Goal: Task Accomplishment & Management: Manage account settings

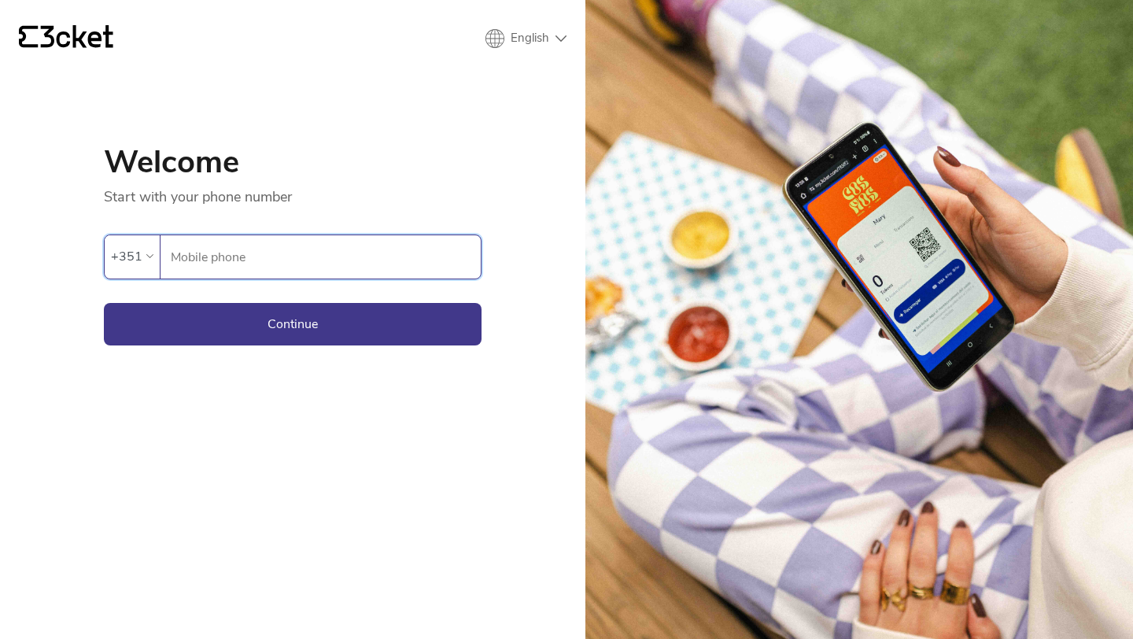
click at [216, 251] on input "Mobile phone" at bounding box center [325, 256] width 311 height 43
type input "934061600"
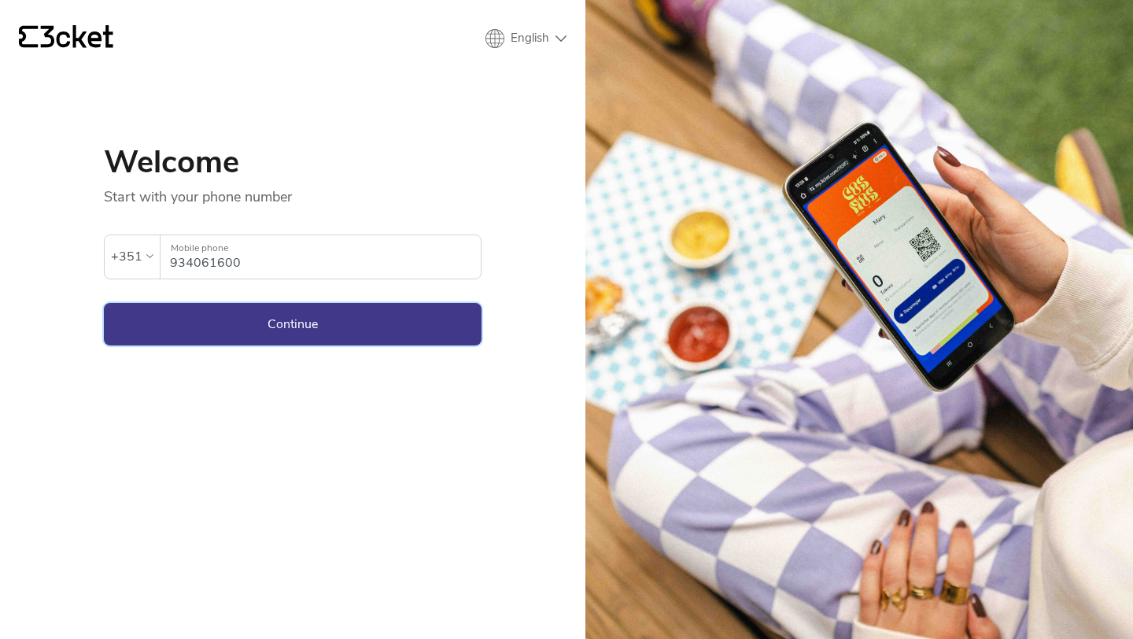
click at [176, 328] on button "Continue" at bounding box center [293, 324] width 378 height 42
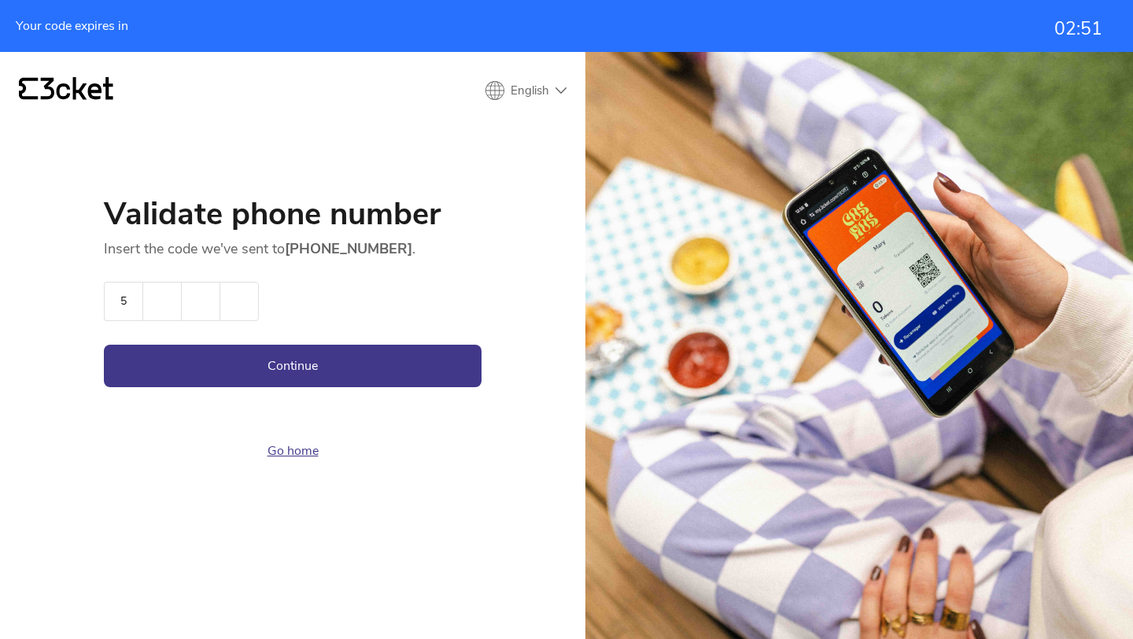
type input "5"
type input "4"
type input "3"
click at [351, 365] on button "Continue" at bounding box center [293, 366] width 378 height 42
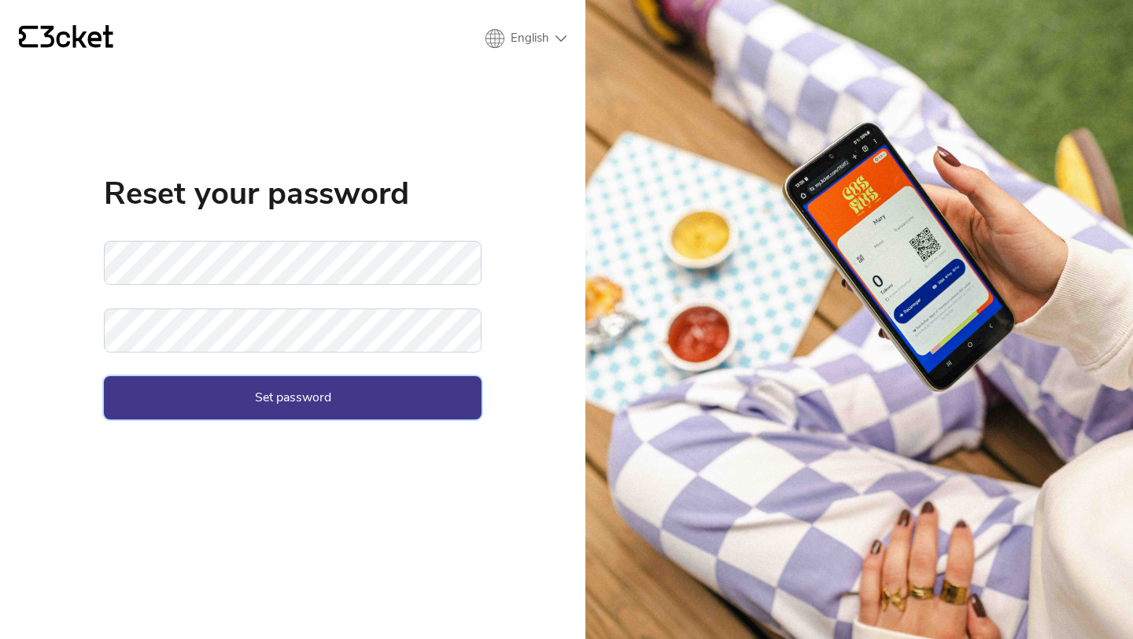
click at [155, 389] on button "Set password" at bounding box center [293, 397] width 378 height 42
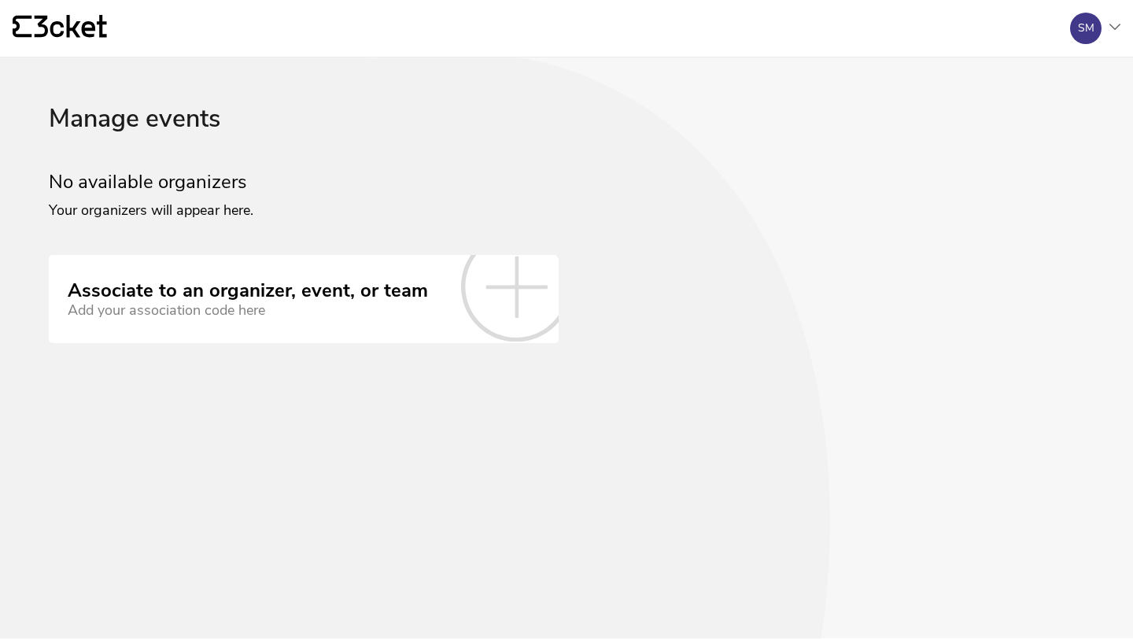
click at [482, 279] on icon at bounding box center [516, 286] width 110 height 110
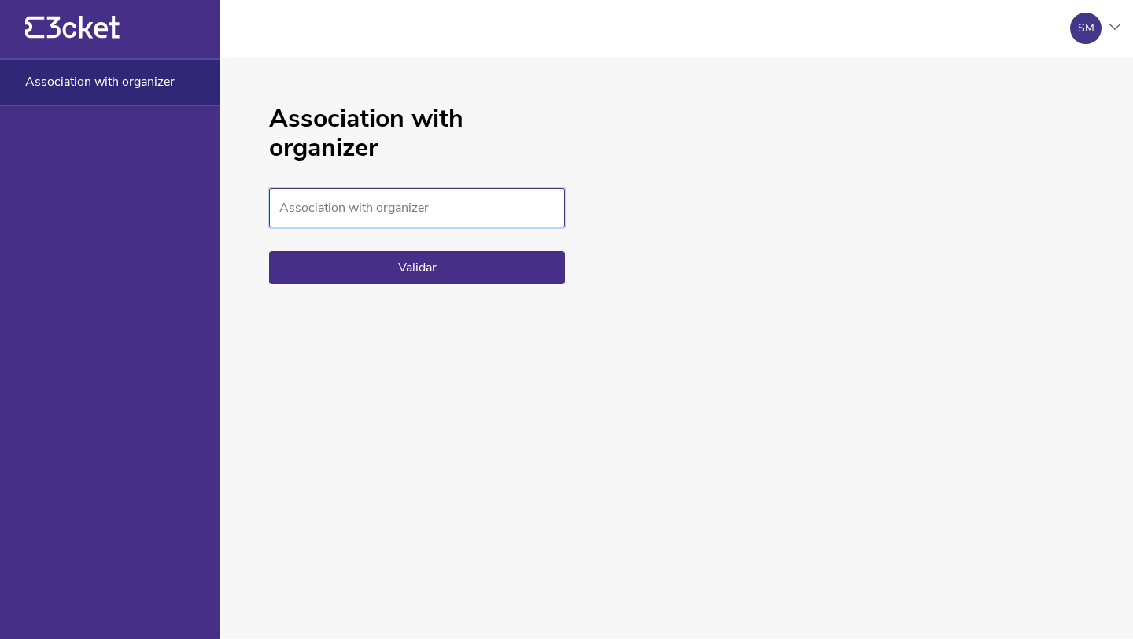
click at [430, 223] on input "Association with organizer" at bounding box center [417, 207] width 296 height 39
click at [431, 220] on input "Association with organizer" at bounding box center [417, 207] width 296 height 39
click at [1095, 36] on div "SM" at bounding box center [1085, 28] width 31 height 31
click at [1033, 111] on div "Manage events" at bounding box center [1043, 114] width 143 height 38
click at [1076, 37] on div "SM" at bounding box center [1085, 28] width 31 height 31
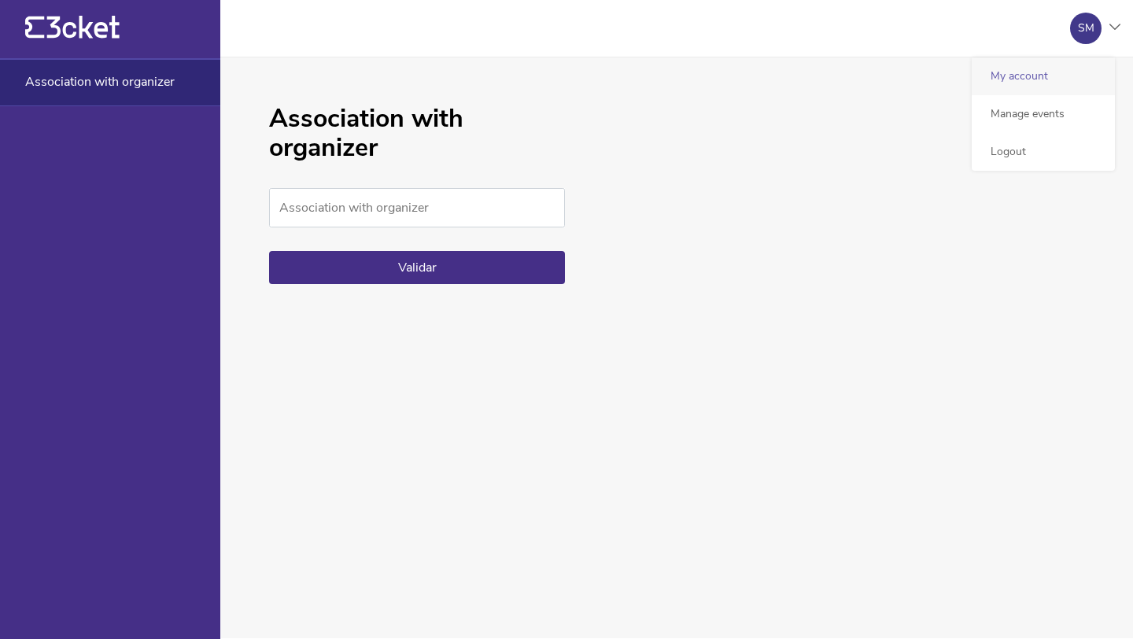
click at [1010, 77] on div "My account" at bounding box center [1043, 76] width 143 height 38
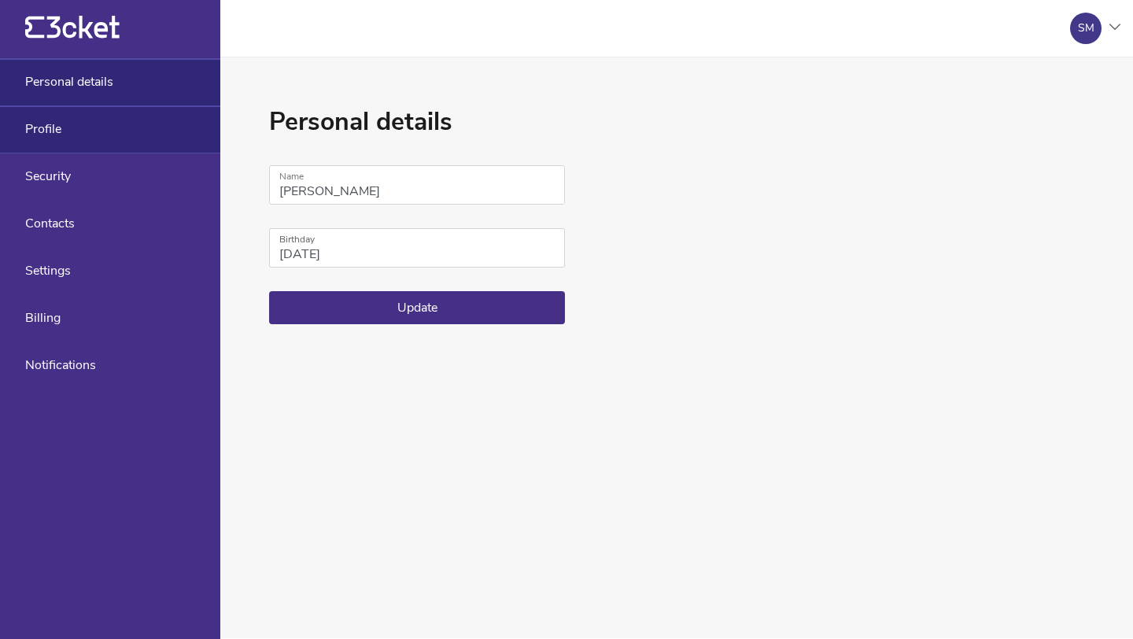
click at [51, 126] on span "Profile" at bounding box center [43, 129] width 36 height 14
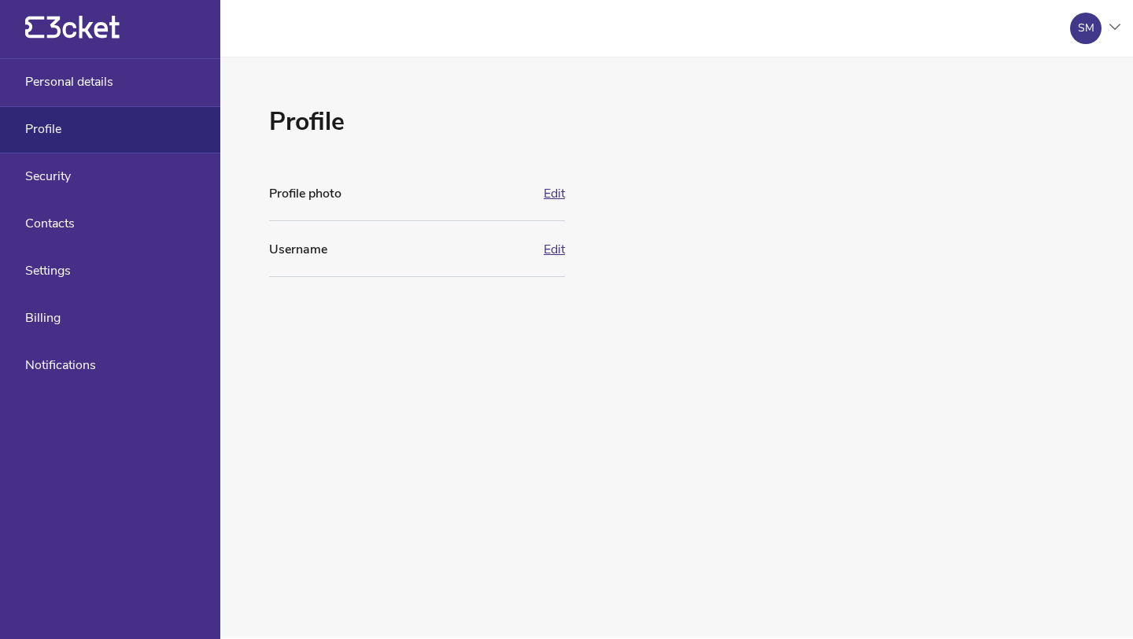
click at [47, 126] on span "Profile" at bounding box center [43, 129] width 36 height 14
click at [59, 81] on span "Personal details" at bounding box center [69, 82] width 88 height 14
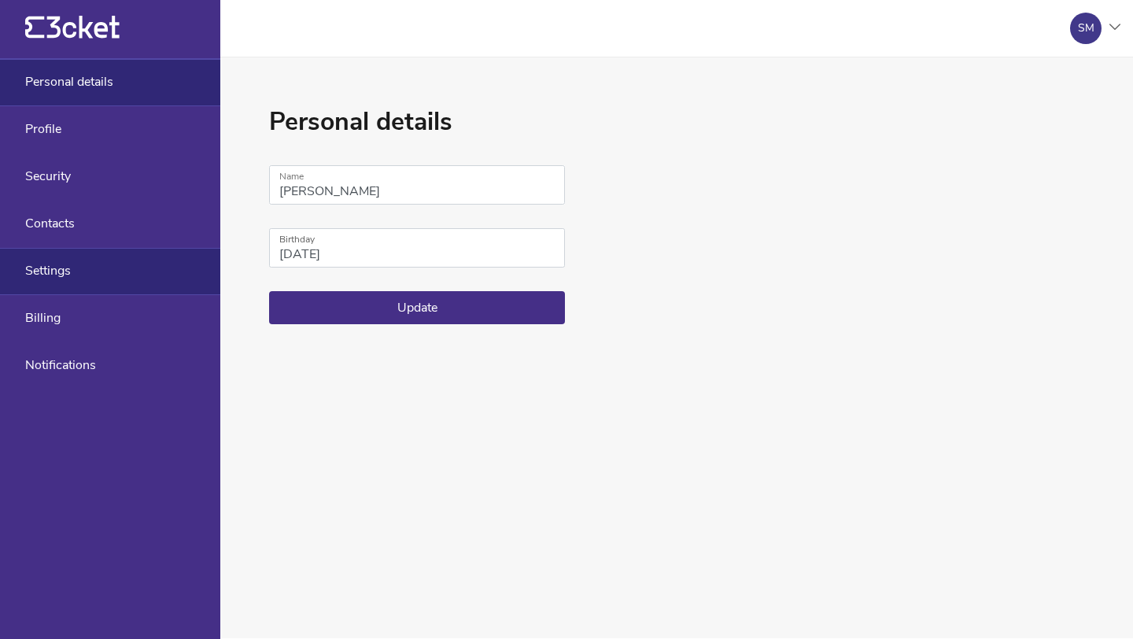
click at [79, 277] on div "Settings" at bounding box center [110, 271] width 220 height 47
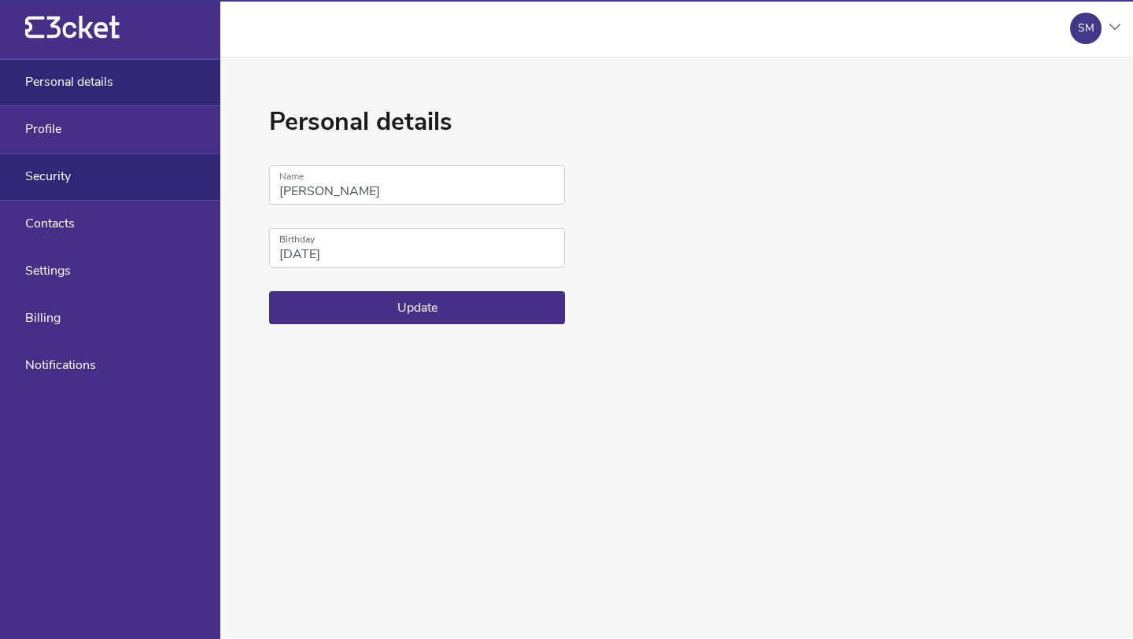
select select "pt_PT"
select select "Europe/Lisbon"
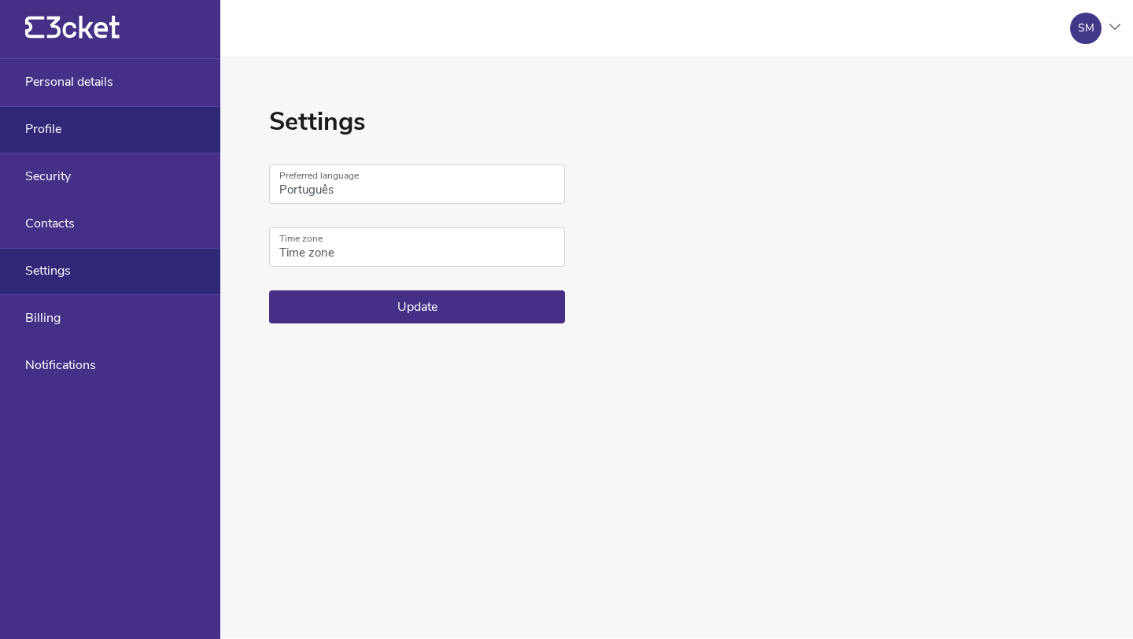
click at [116, 114] on div "Profile" at bounding box center [110, 129] width 220 height 47
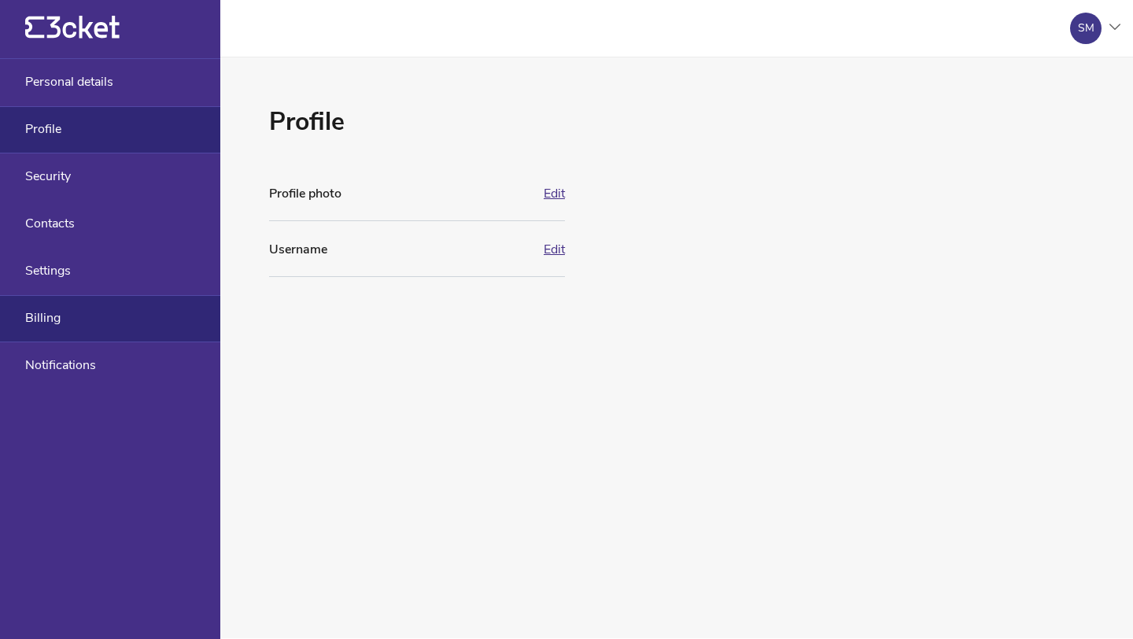
click at [104, 331] on div "Billing" at bounding box center [110, 318] width 220 height 47
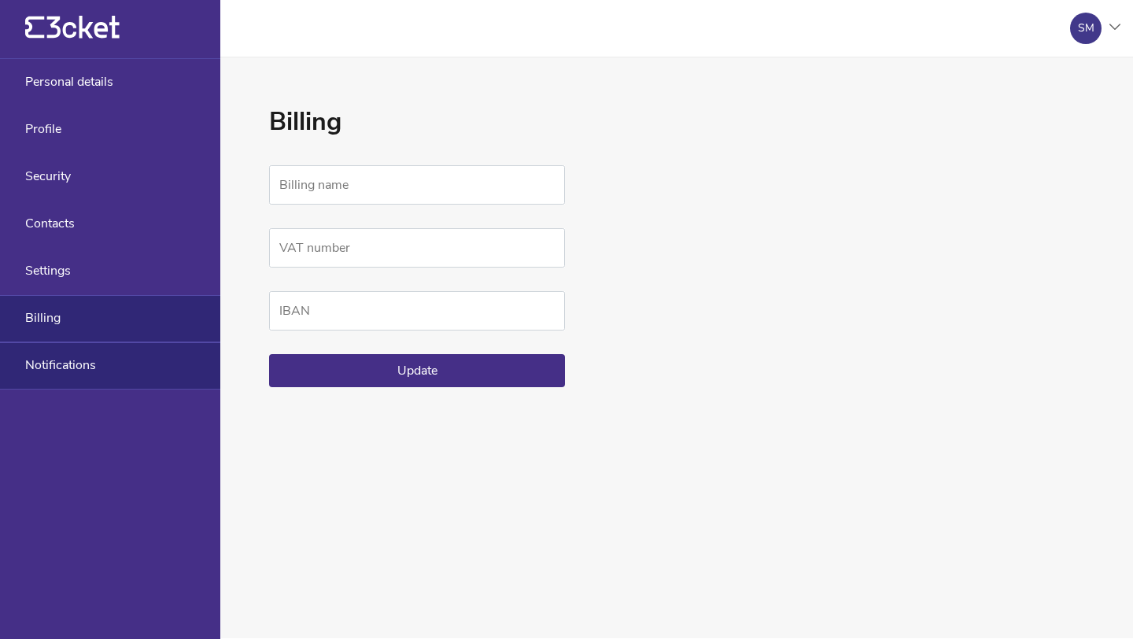
click at [120, 363] on div "Notifications" at bounding box center [110, 365] width 220 height 47
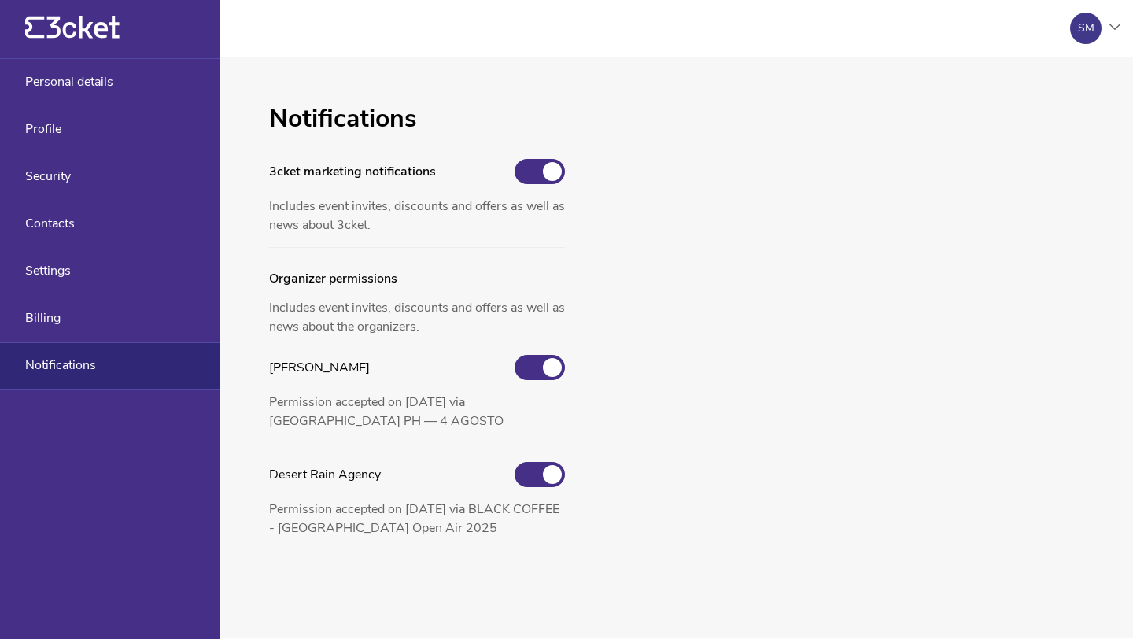
click at [1097, 32] on div "SM" at bounding box center [1085, 28] width 31 height 31
click at [1020, 79] on div "My account" at bounding box center [1043, 76] width 143 height 38
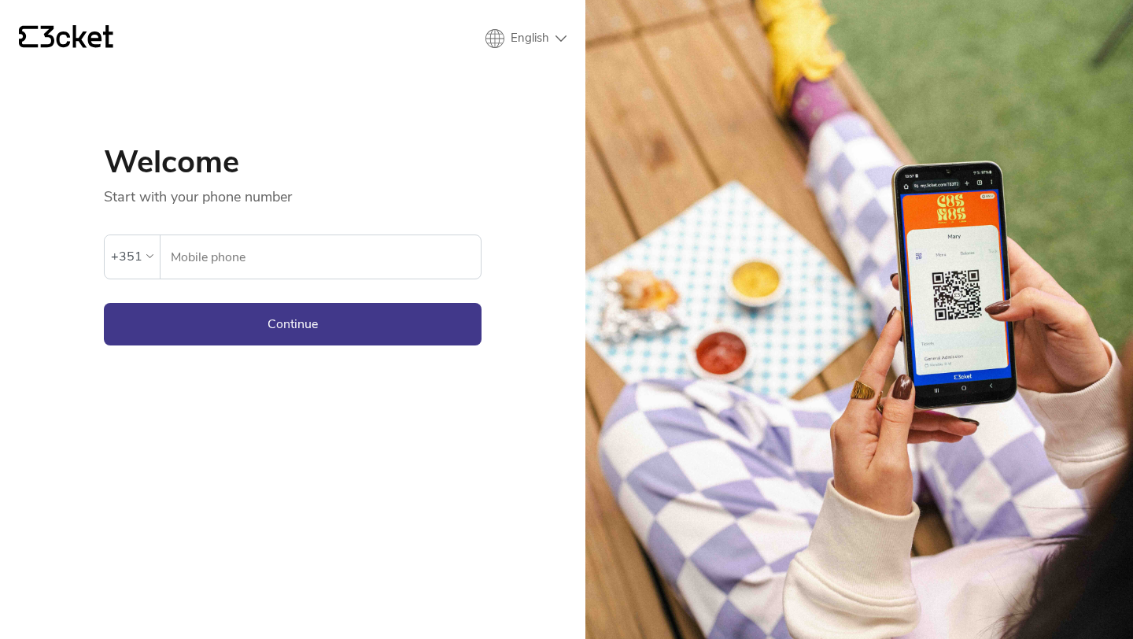
click at [175, 247] on input "Mobile phone" at bounding box center [325, 256] width 311 height 43
